Goal: Task Accomplishment & Management: Manage account settings

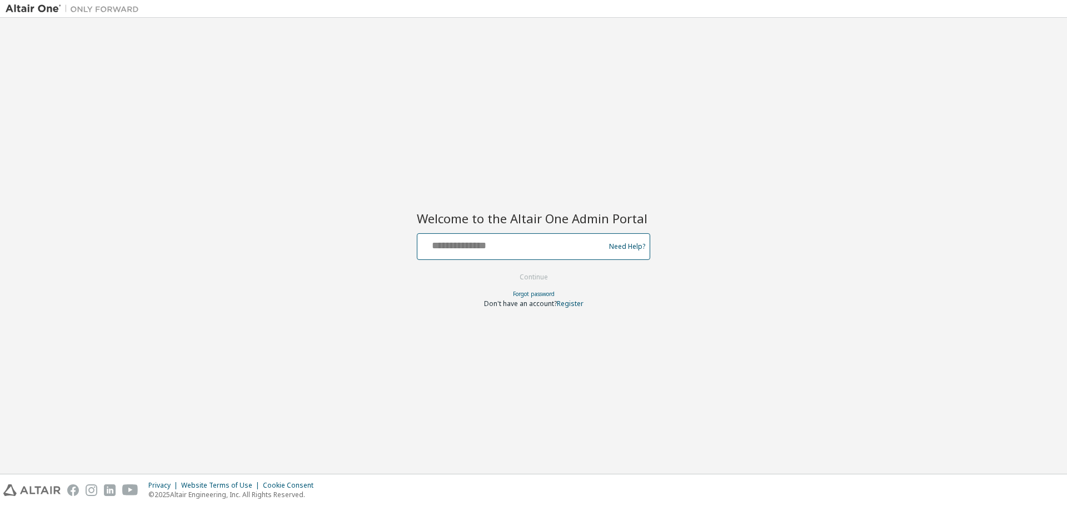
click at [451, 248] on input "text" at bounding box center [513, 244] width 182 height 16
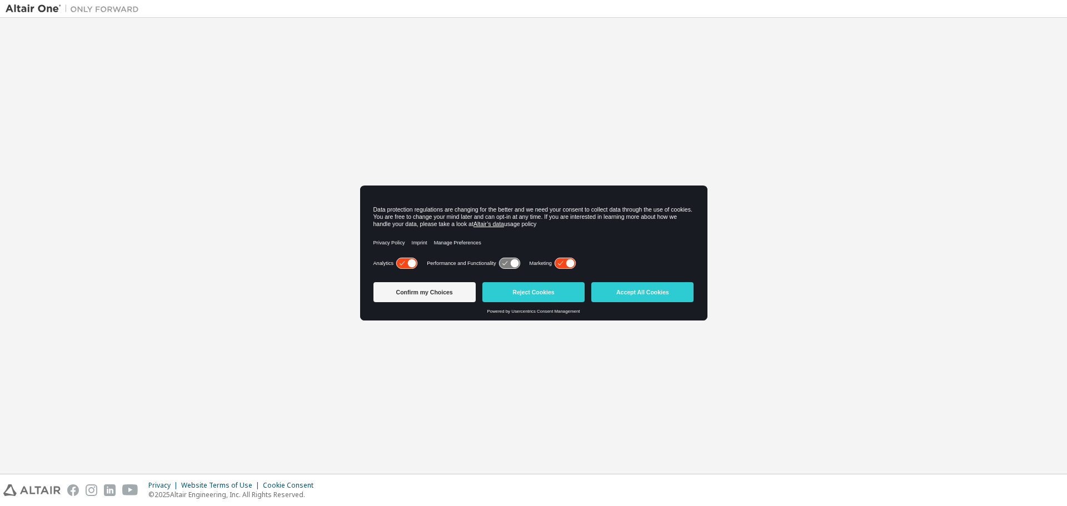
click at [406, 263] on icon at bounding box center [406, 263] width 21 height 11
click at [558, 260] on icon at bounding box center [565, 263] width 21 height 11
click at [633, 295] on button "Accept All Cookies" at bounding box center [642, 292] width 102 height 20
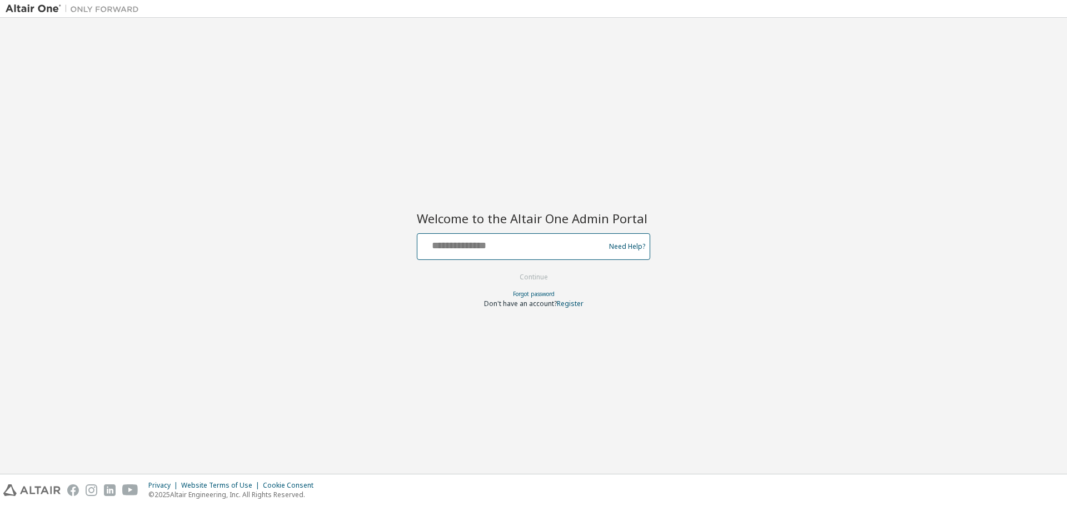
click at [469, 251] on input "text" at bounding box center [513, 244] width 182 height 16
type input "**********"
click at [508, 269] on button "Continue" at bounding box center [534, 277] width 52 height 17
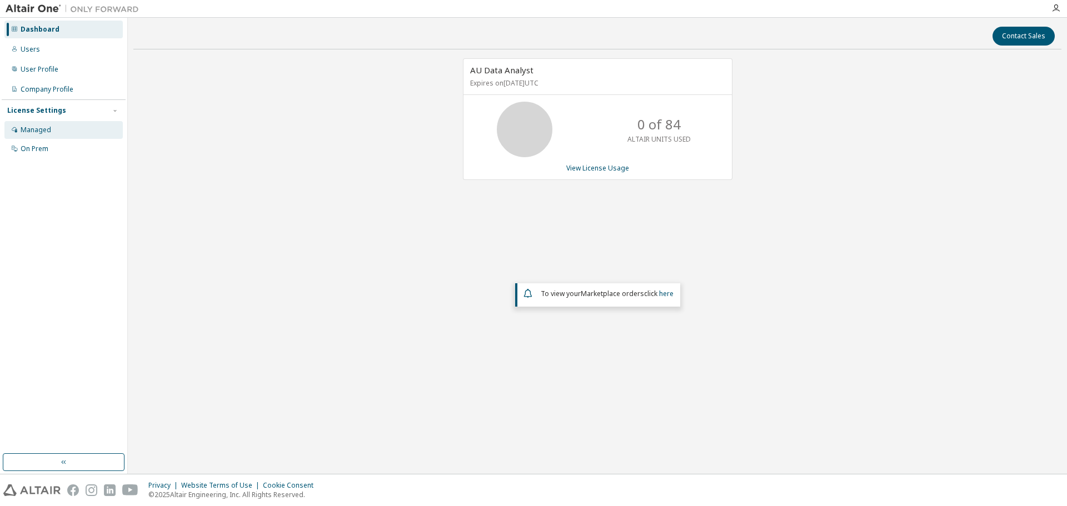
click at [28, 127] on div "Managed" at bounding box center [36, 130] width 31 height 9
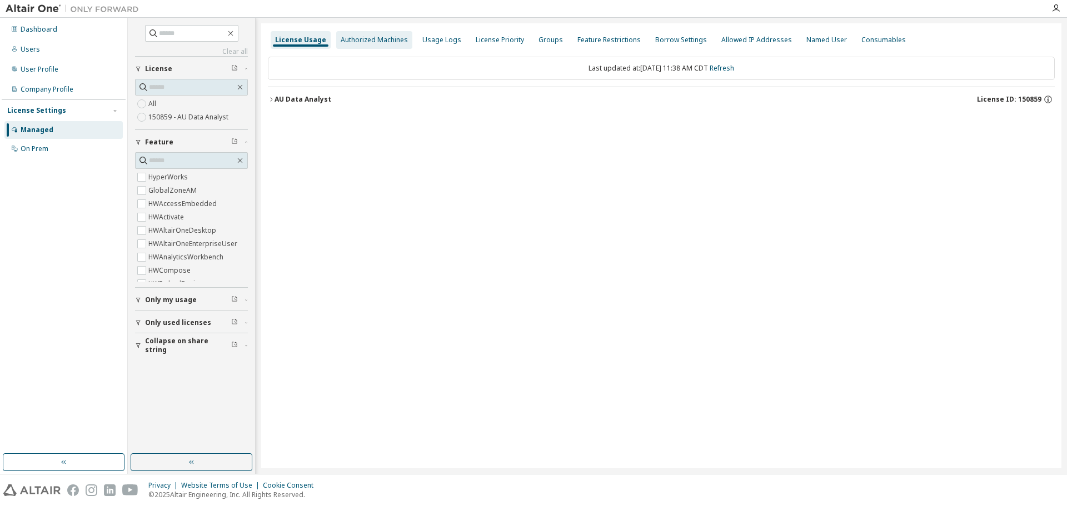
click at [365, 44] on div "Authorized Machines" at bounding box center [374, 40] width 67 height 9
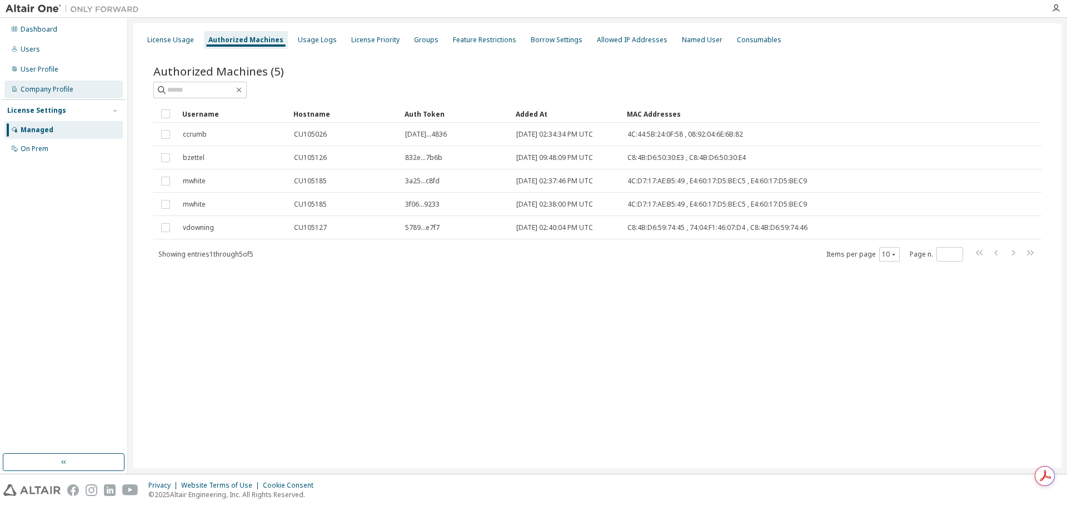
click at [62, 89] on div "Company Profile" at bounding box center [47, 89] width 53 height 9
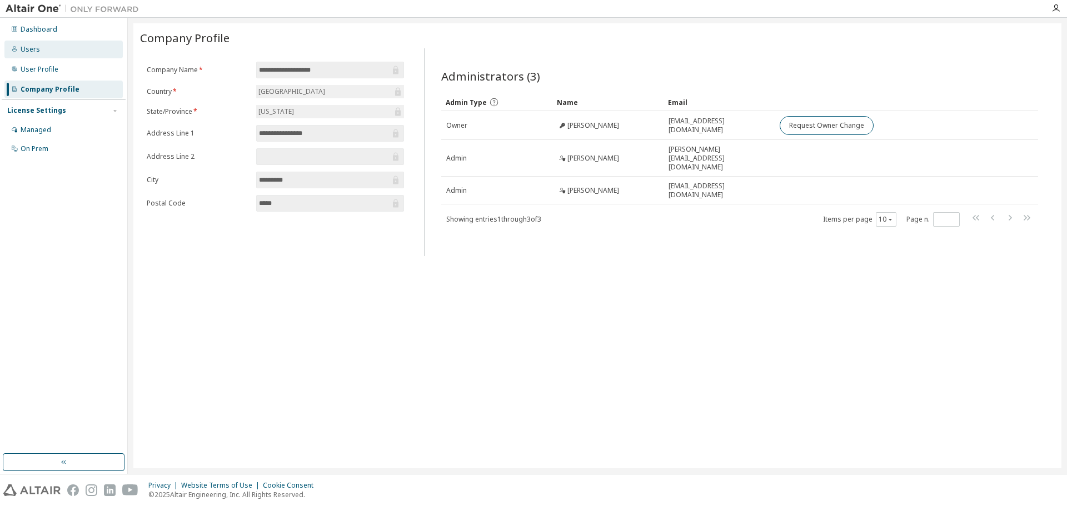
click at [45, 52] on div "Users" at bounding box center [63, 50] width 118 height 18
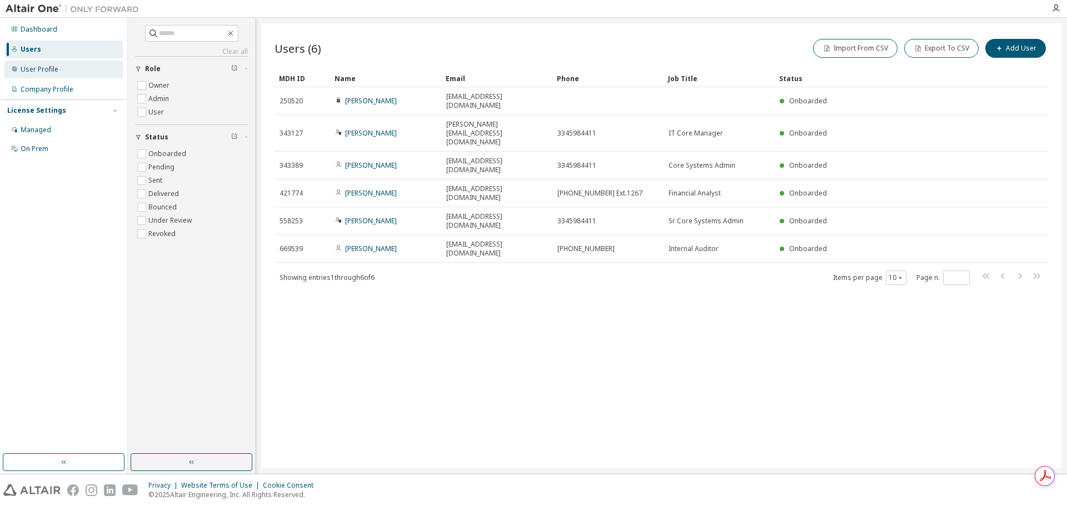
click at [63, 63] on div "User Profile" at bounding box center [63, 70] width 118 height 18
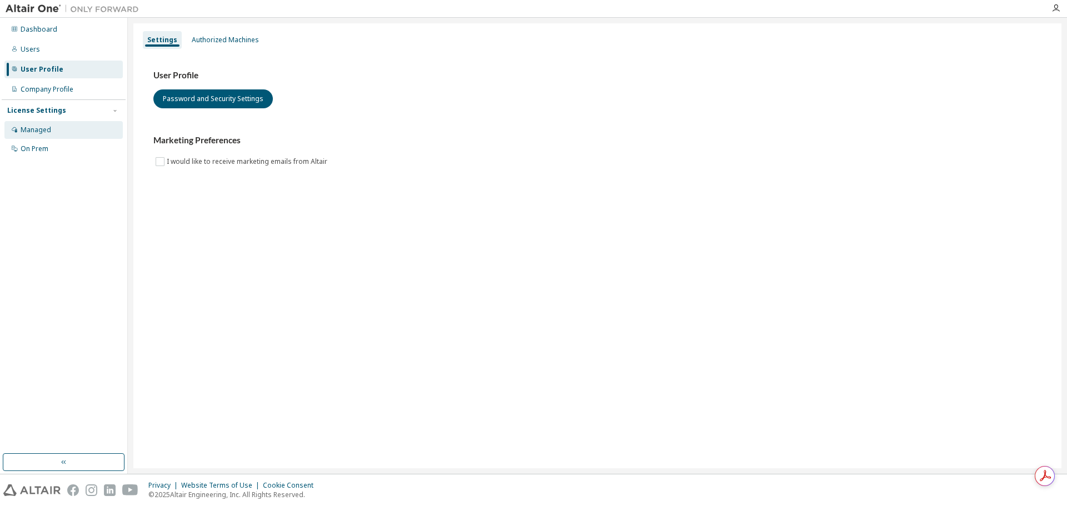
click at [51, 134] on div "Managed" at bounding box center [63, 130] width 118 height 18
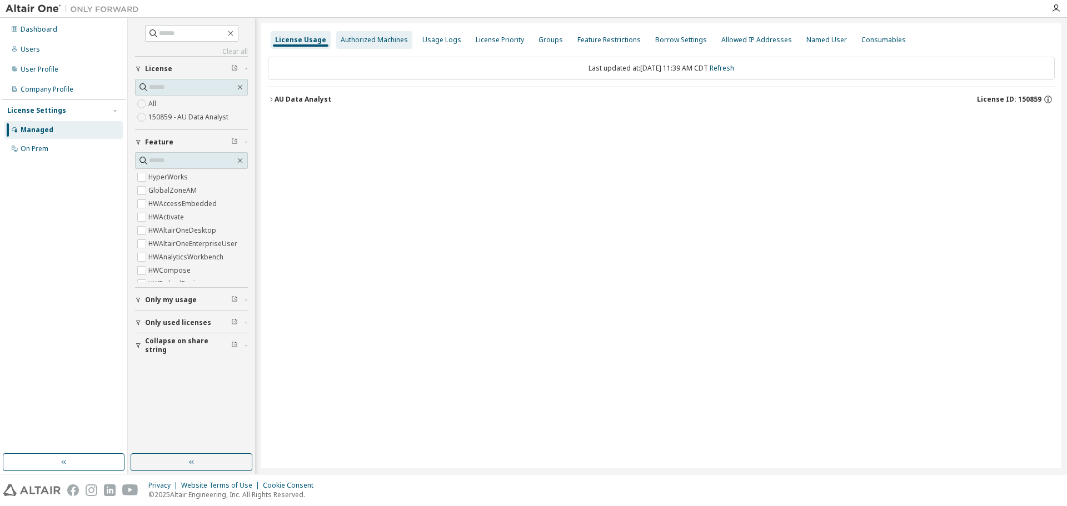
click at [364, 41] on div "Authorized Machines" at bounding box center [374, 40] width 67 height 9
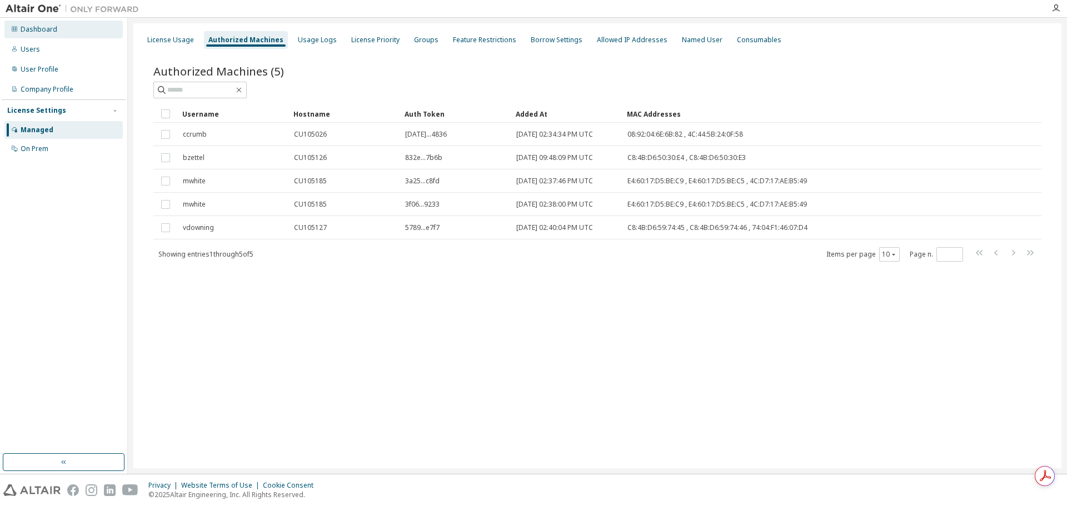
click at [63, 34] on div "Dashboard" at bounding box center [63, 30] width 118 height 18
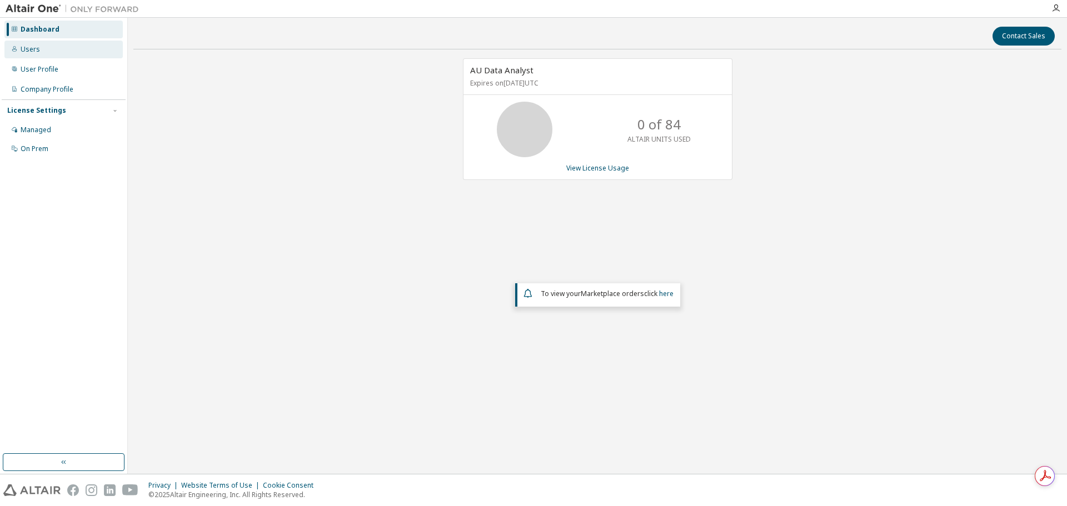
click at [62, 51] on div "Users" at bounding box center [63, 50] width 118 height 18
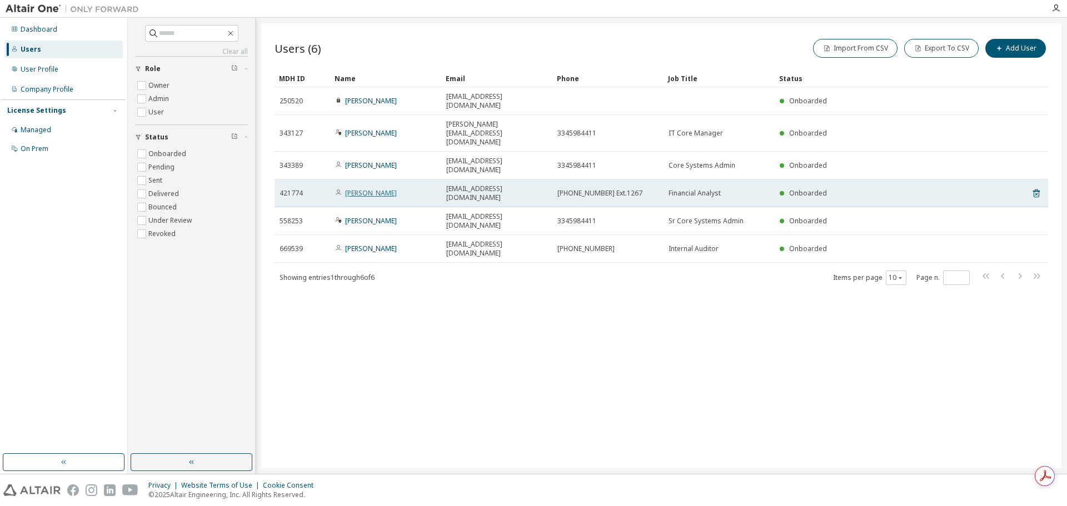
click at [367, 188] on link "[PERSON_NAME]" at bounding box center [371, 192] width 52 height 9
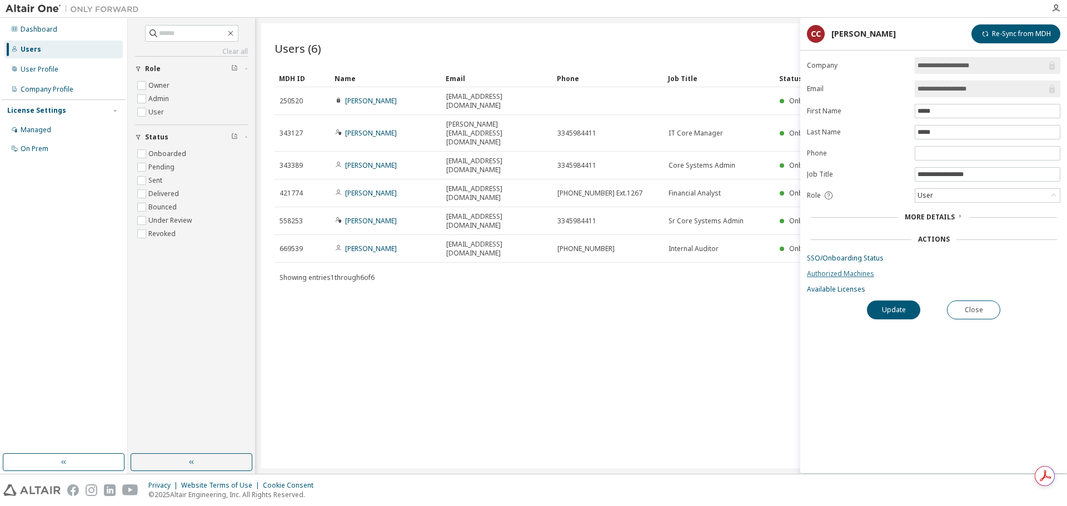
click at [847, 273] on link "Authorized Machines" at bounding box center [933, 274] width 253 height 9
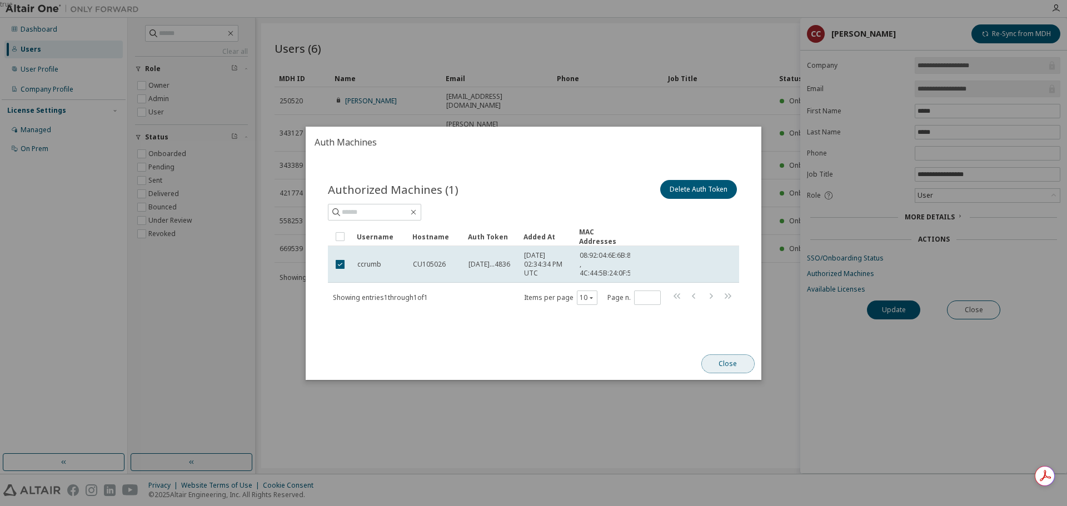
click at [728, 360] on button "Close" at bounding box center [728, 364] width 53 height 19
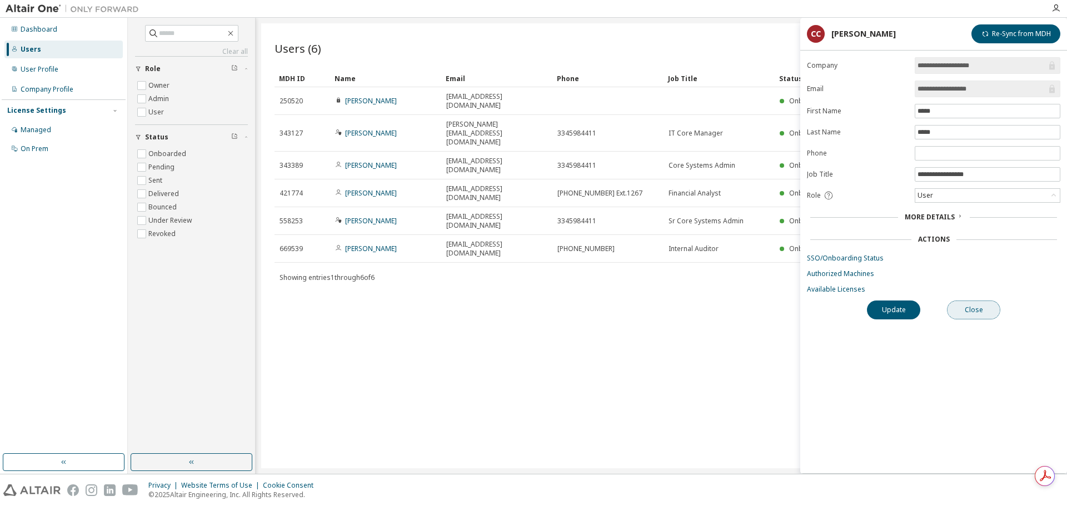
click at [977, 308] on button "Close" at bounding box center [973, 310] width 53 height 19
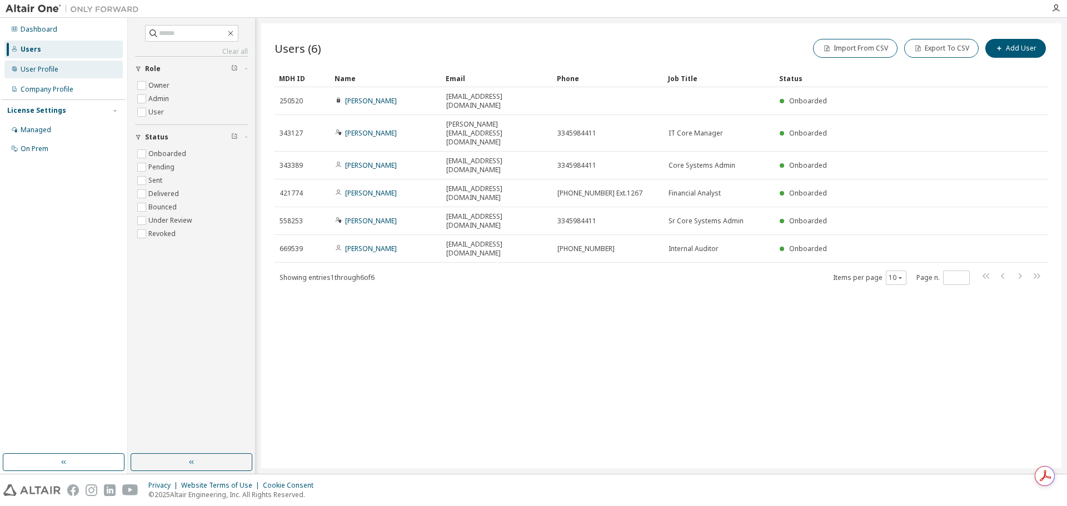
click at [55, 76] on div "User Profile" at bounding box center [63, 70] width 118 height 18
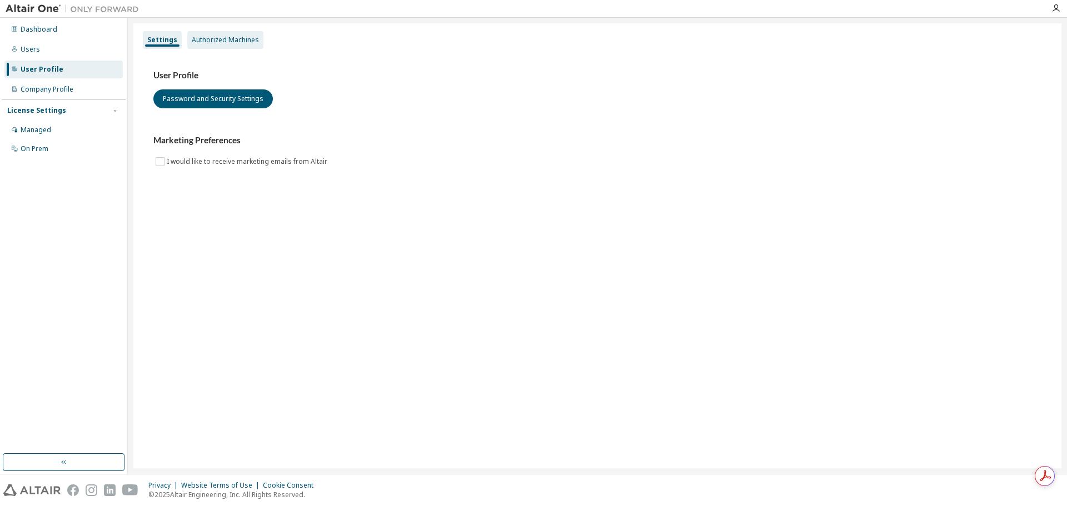
click at [204, 38] on div "Authorized Machines" at bounding box center [225, 40] width 67 height 9
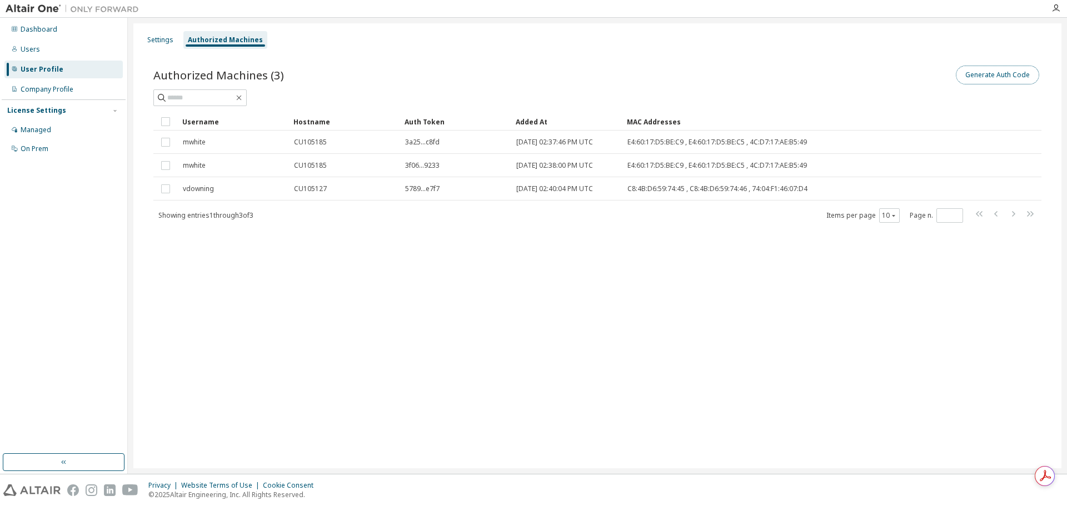
click at [999, 75] on button "Generate Auth Code" at bounding box center [997, 75] width 83 height 19
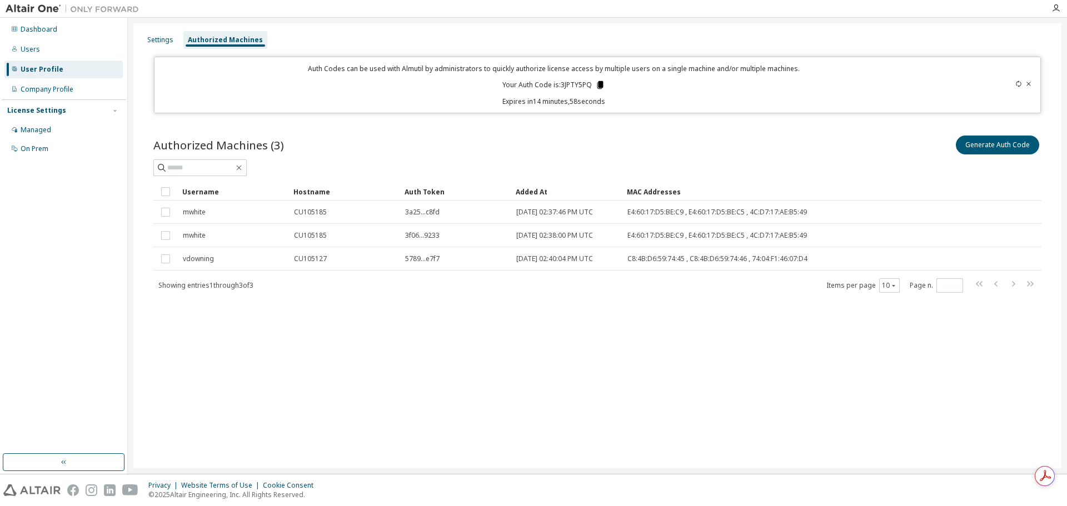
click at [600, 85] on icon at bounding box center [601, 85] width 6 height 8
click at [686, 98] on p "Expires in 14 minutes, 48 seconds" at bounding box center [554, 101] width 786 height 9
drag, startPoint x: 1028, startPoint y: 83, endPoint x: 1008, endPoint y: 87, distance: 19.8
click at [1028, 83] on icon at bounding box center [1029, 84] width 7 height 7
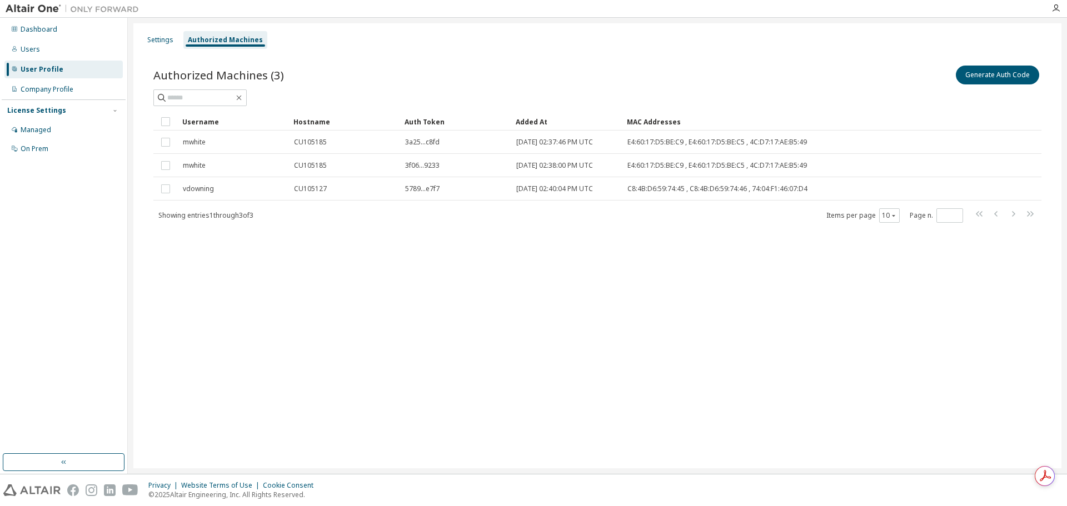
click at [72, 73] on div "User Profile" at bounding box center [63, 70] width 118 height 18
click at [77, 134] on div "Managed" at bounding box center [63, 130] width 118 height 18
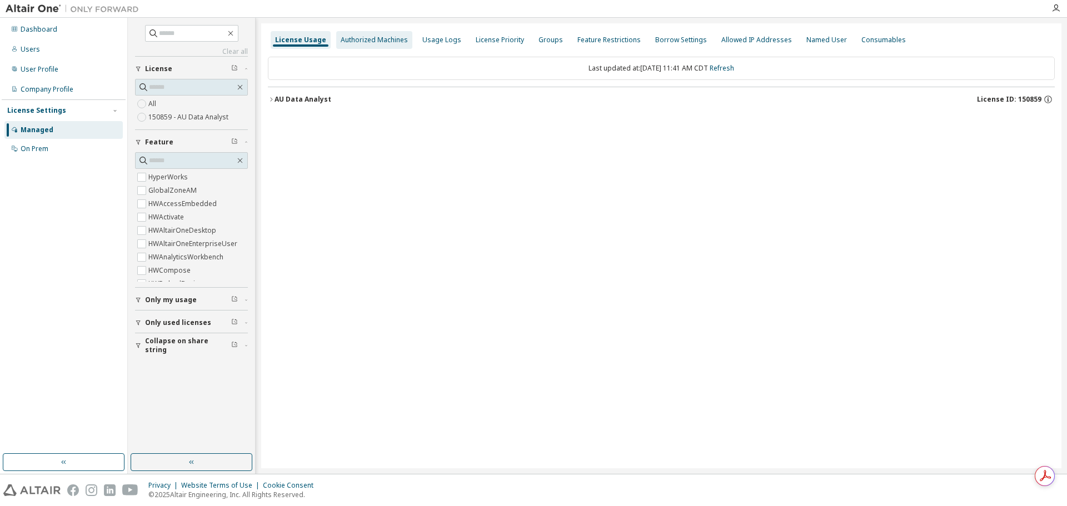
click at [377, 43] on div "Authorized Machines" at bounding box center [374, 40] width 67 height 9
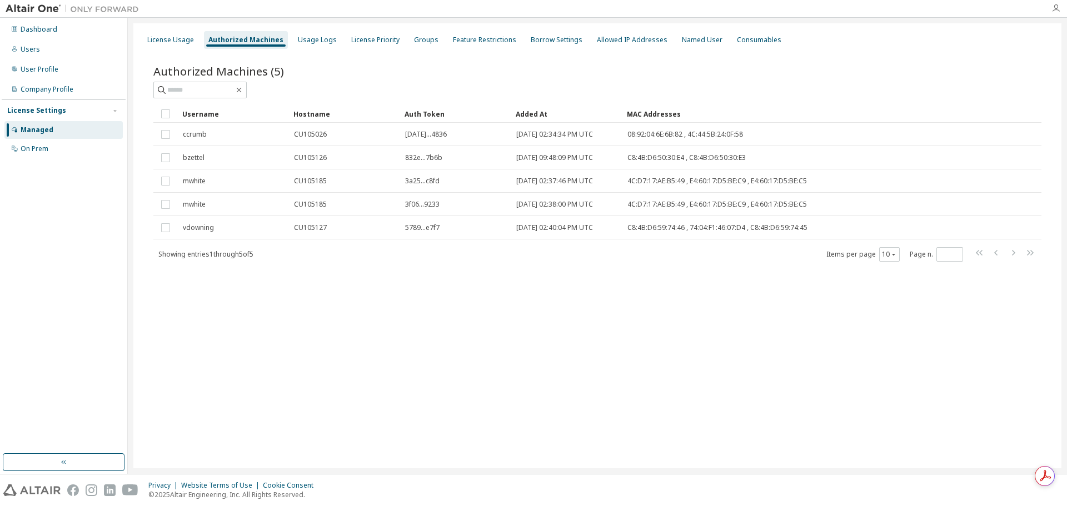
click at [1055, 10] on icon "button" at bounding box center [1056, 8] width 9 height 9
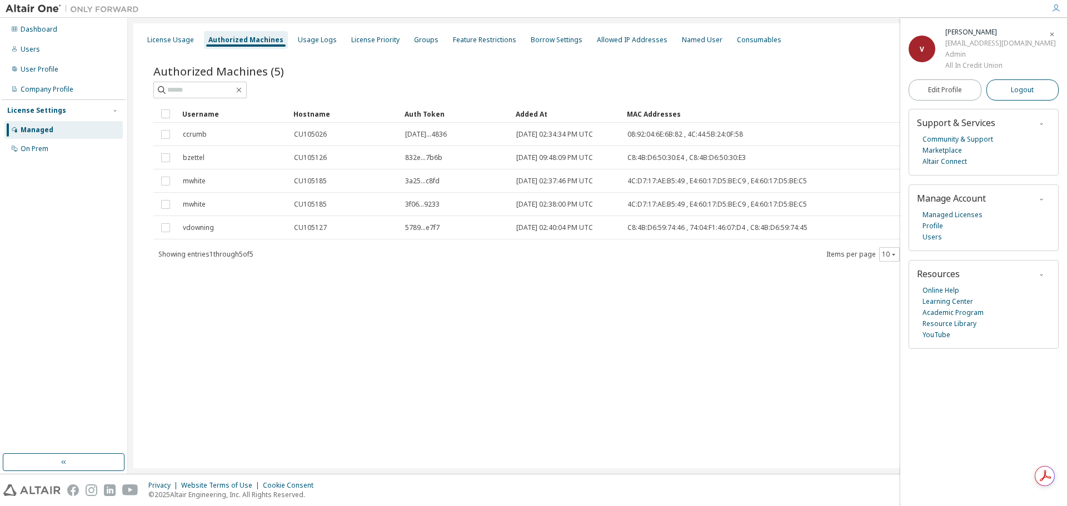
click at [1021, 93] on span "Logout" at bounding box center [1022, 89] width 23 height 11
